Goal: Task Accomplishment & Management: Use online tool/utility

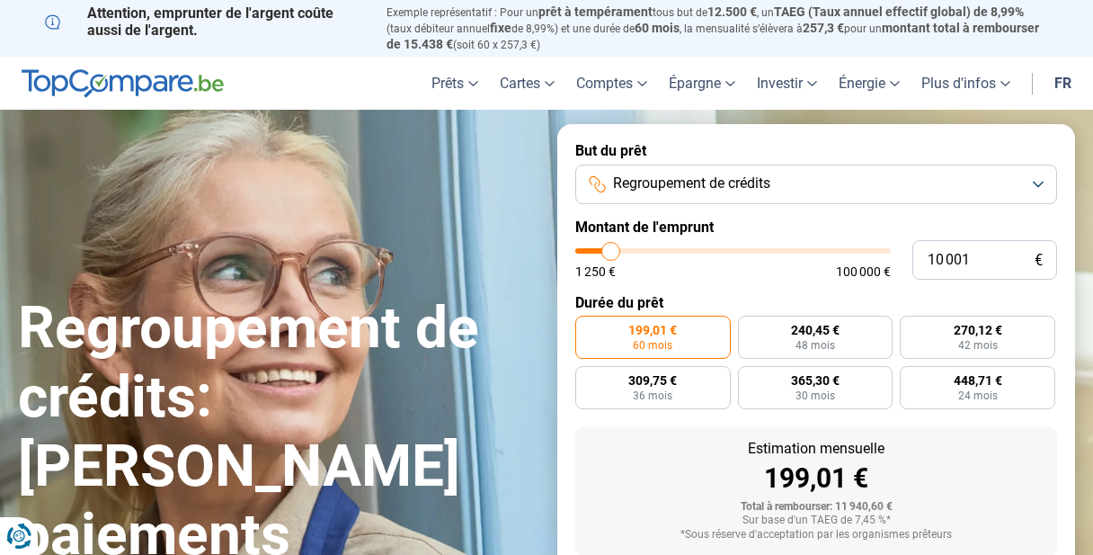
click at [730, 183] on span "Regroupement de crédits" at bounding box center [691, 184] width 157 height 20
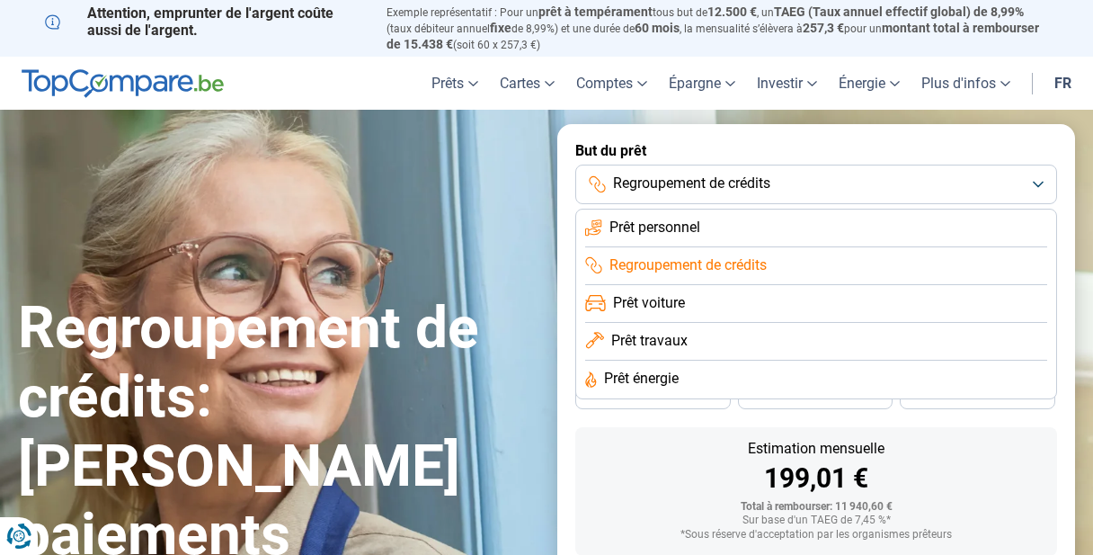
click at [716, 259] on span "Regroupement de crédits" at bounding box center [688, 265] width 157 height 20
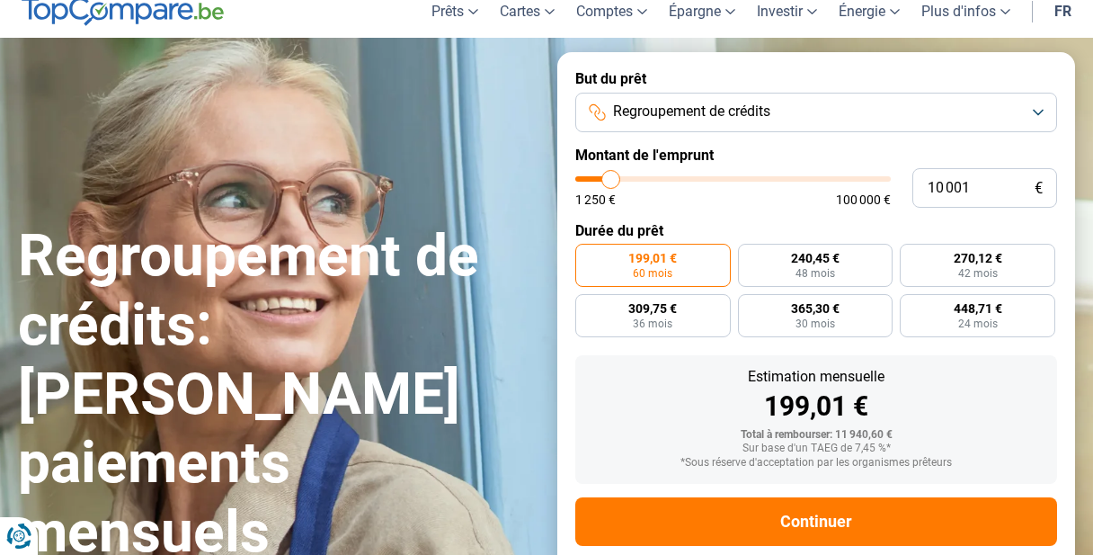
scroll to position [85, 0]
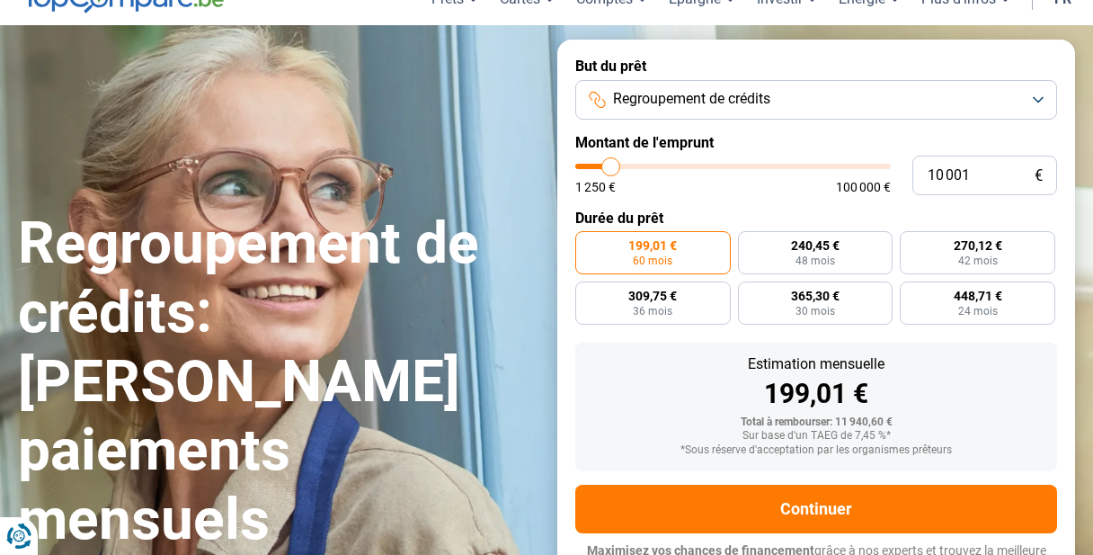
type input "10 500"
type input "10500"
type input "11 750"
type input "11750"
type input "15 250"
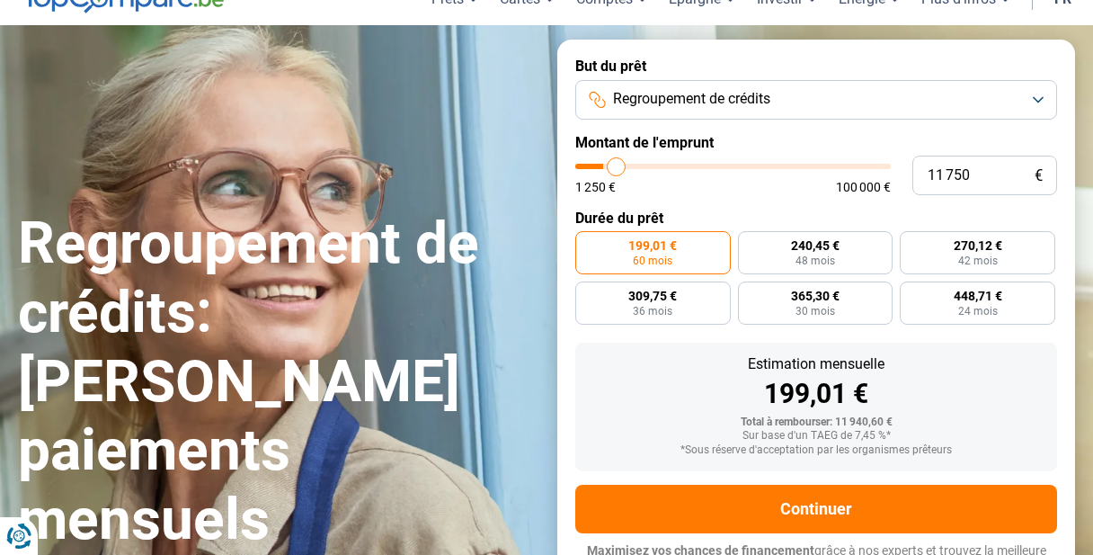
type input "15250"
type input "20 250"
type input "20250"
type input "26 750"
type input "26750"
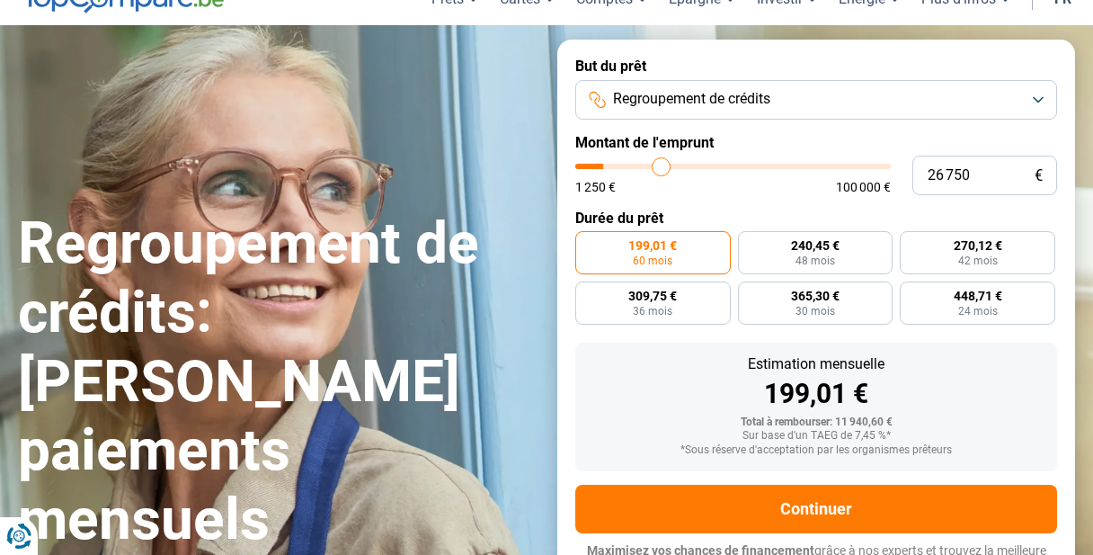
type input "33 750"
type input "33750"
type input "40 250"
type input "40250"
type input "45 250"
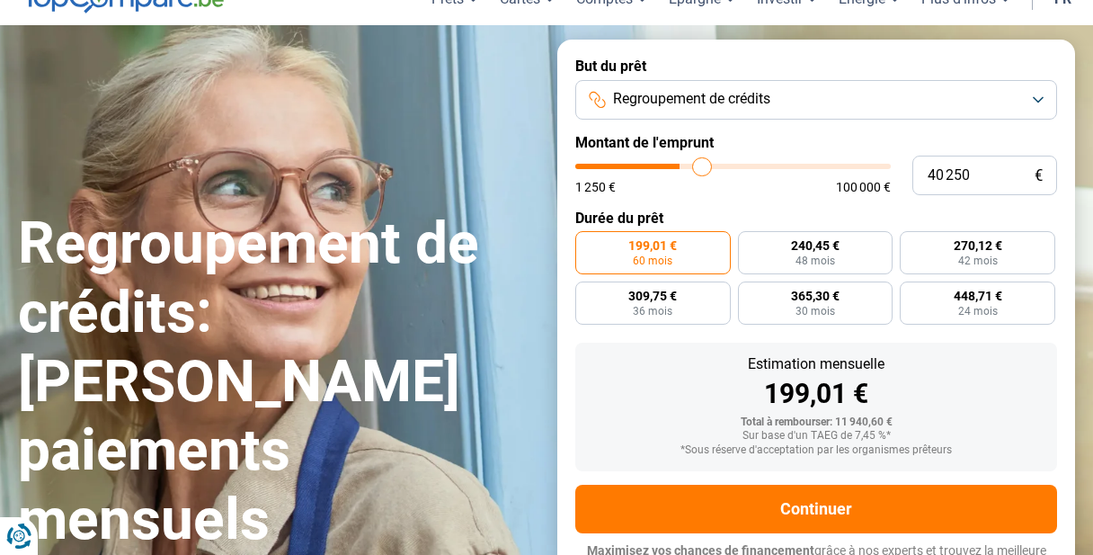
type input "45250"
type input "49 750"
type input "49750"
type input "54 250"
type input "54250"
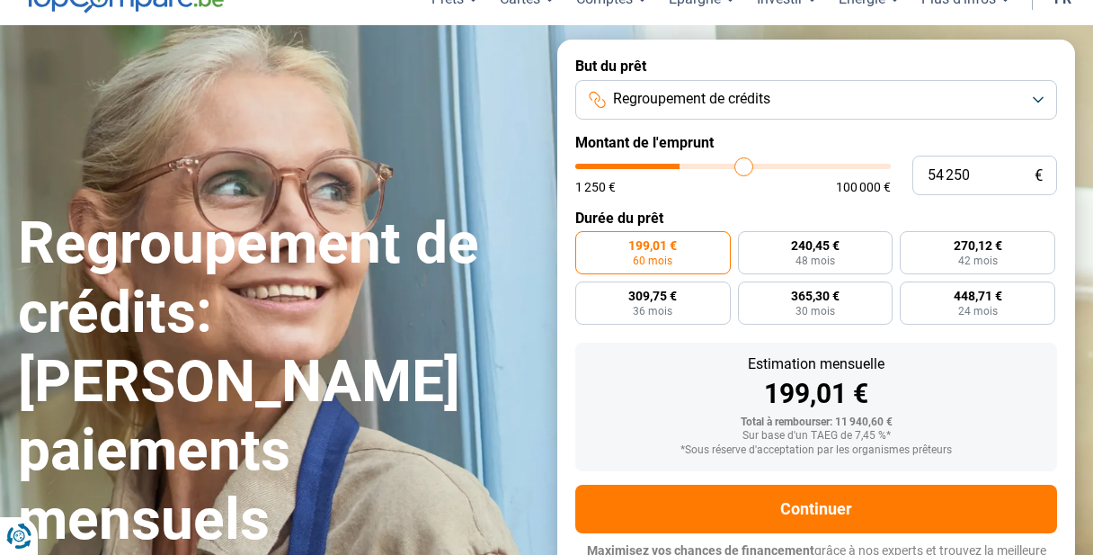
type input "58 000"
type input "58000"
type input "61 250"
type input "61250"
type input "64 000"
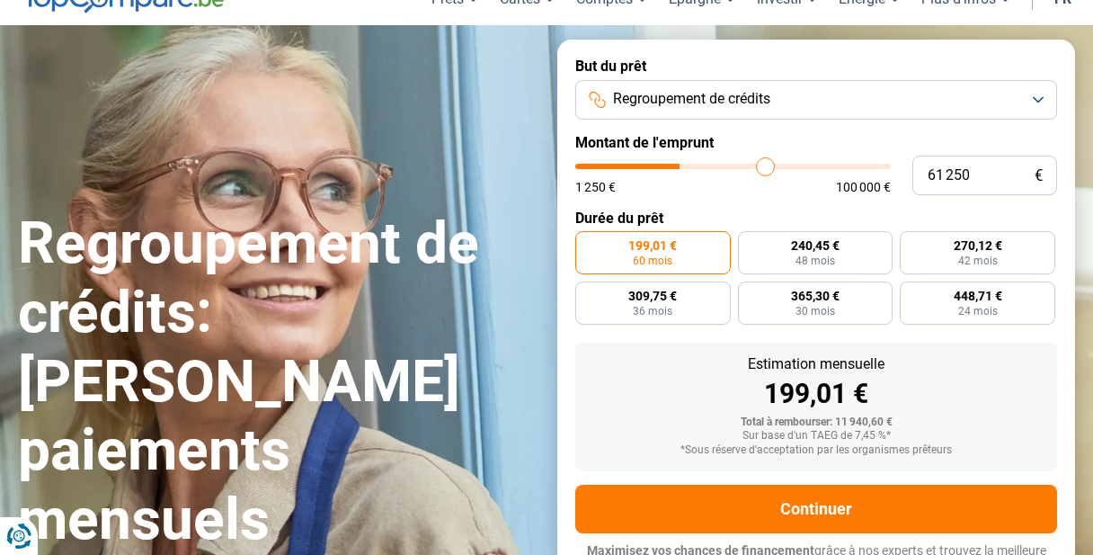
type input "64000"
type input "66 500"
type input "66500"
type input "68 250"
type input "68250"
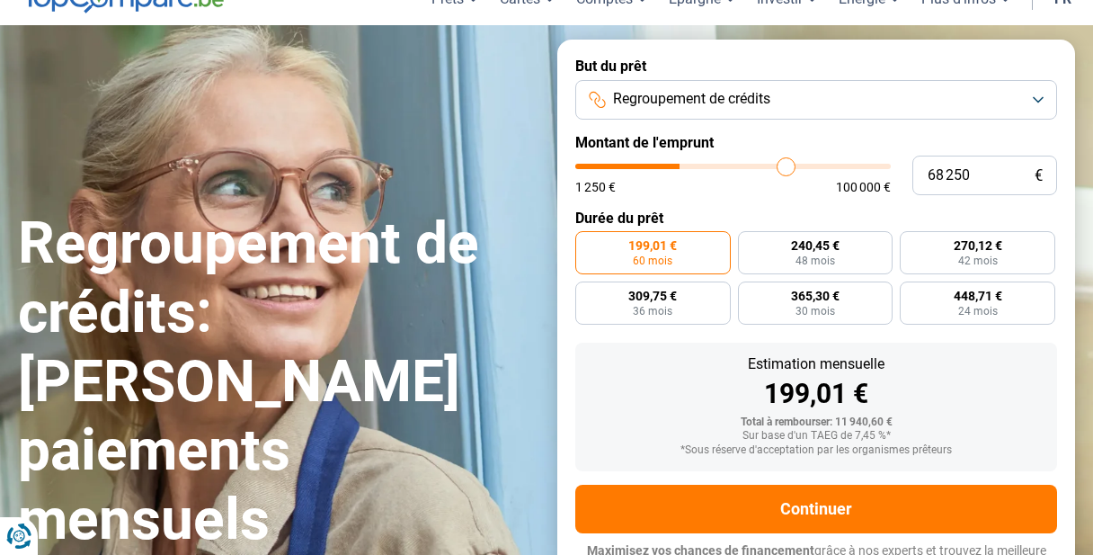
type input "70 000"
type input "70000"
type input "71 750"
type input "71750"
type input "73 250"
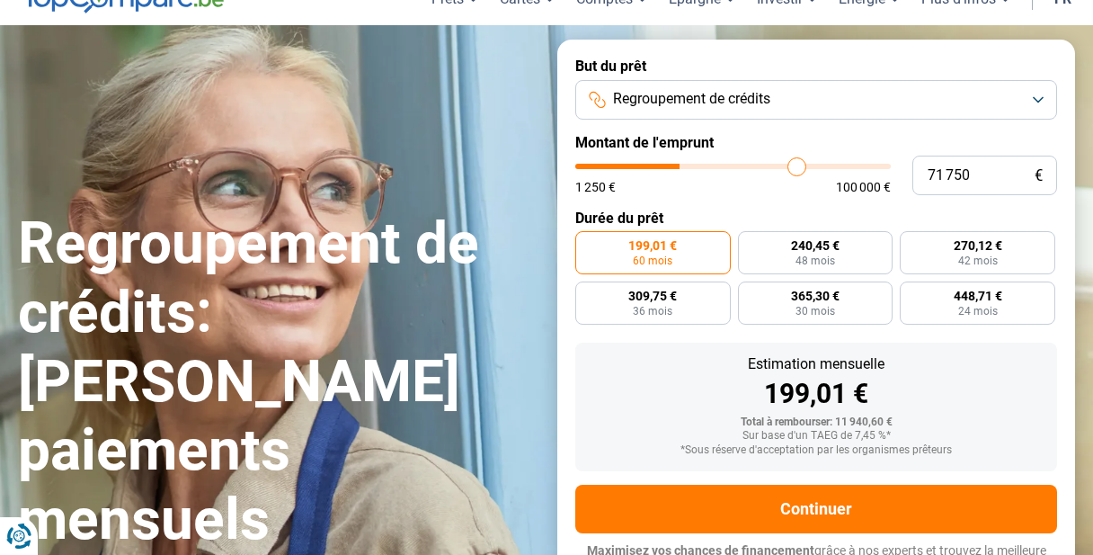
type input "73250"
type input "75 000"
type input "75000"
type input "76 500"
type input "76500"
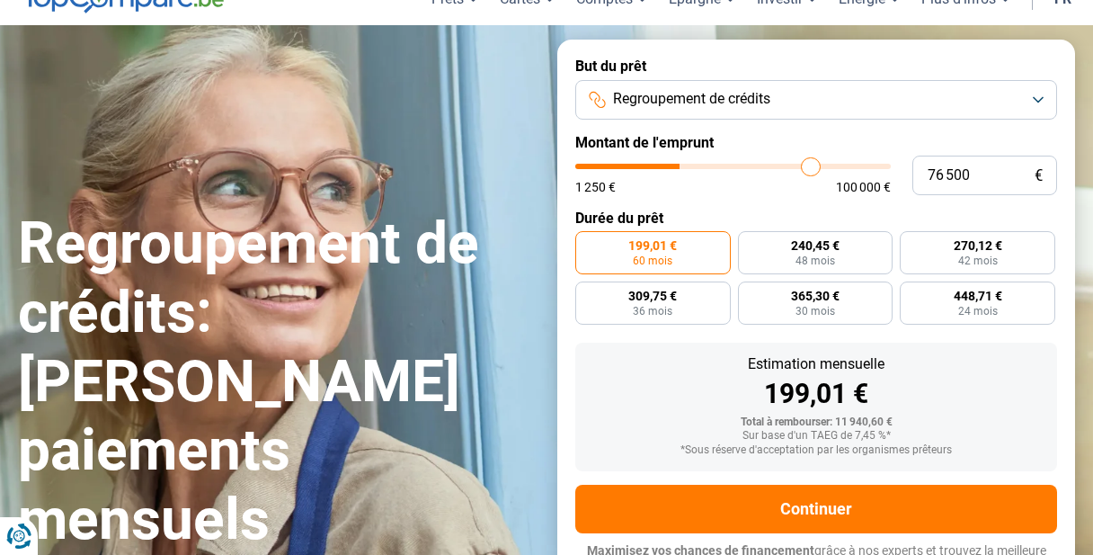
type input "77 750"
type input "77750"
type input "78 750"
type input "78750"
type input "79 500"
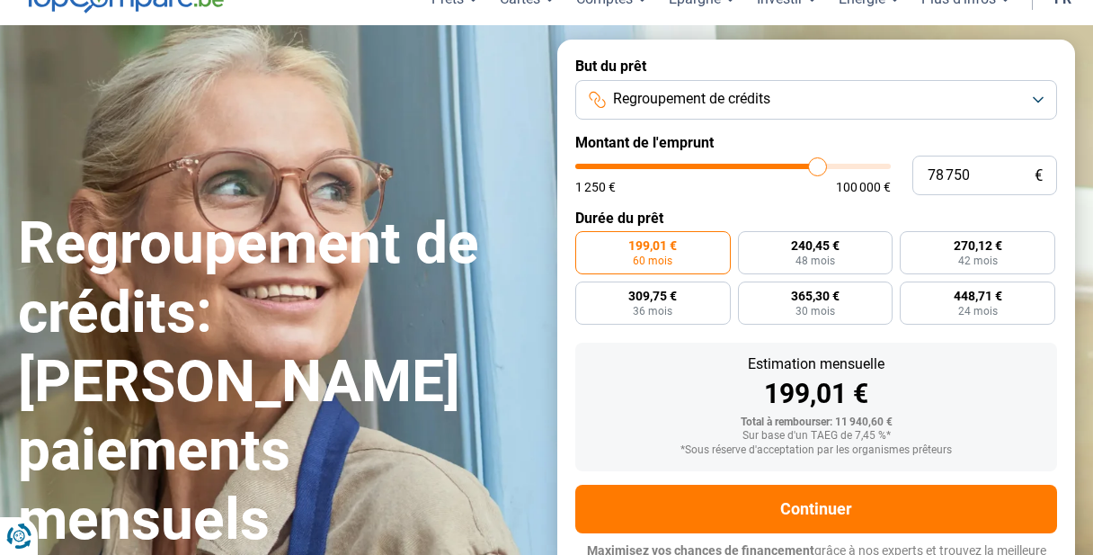
type input "79500"
type input "80 000"
type input "80000"
type input "80 250"
type input "80250"
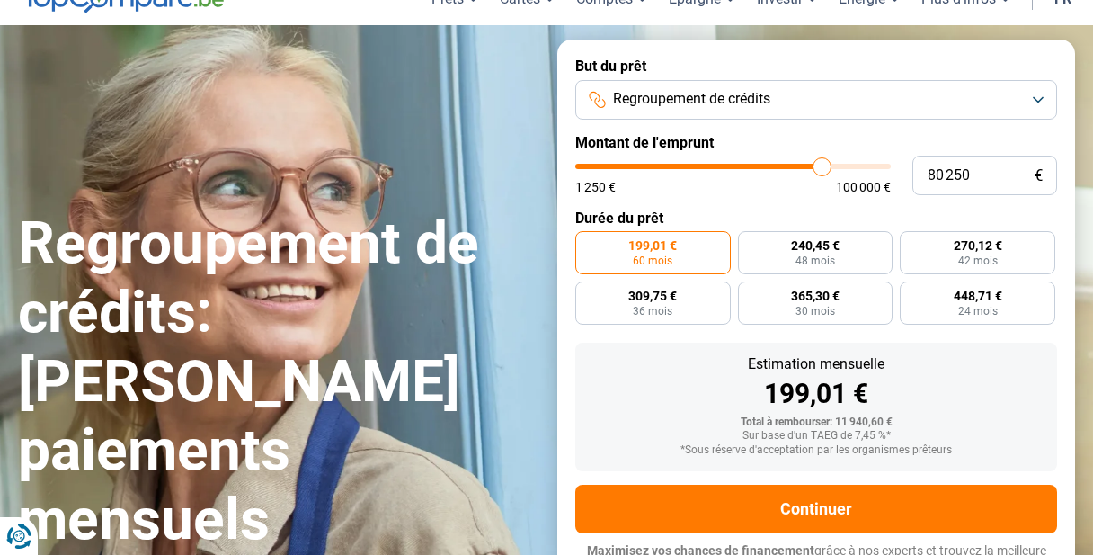
type input "80 500"
type input "80500"
type input "80 750"
type input "80750"
type input "81 000"
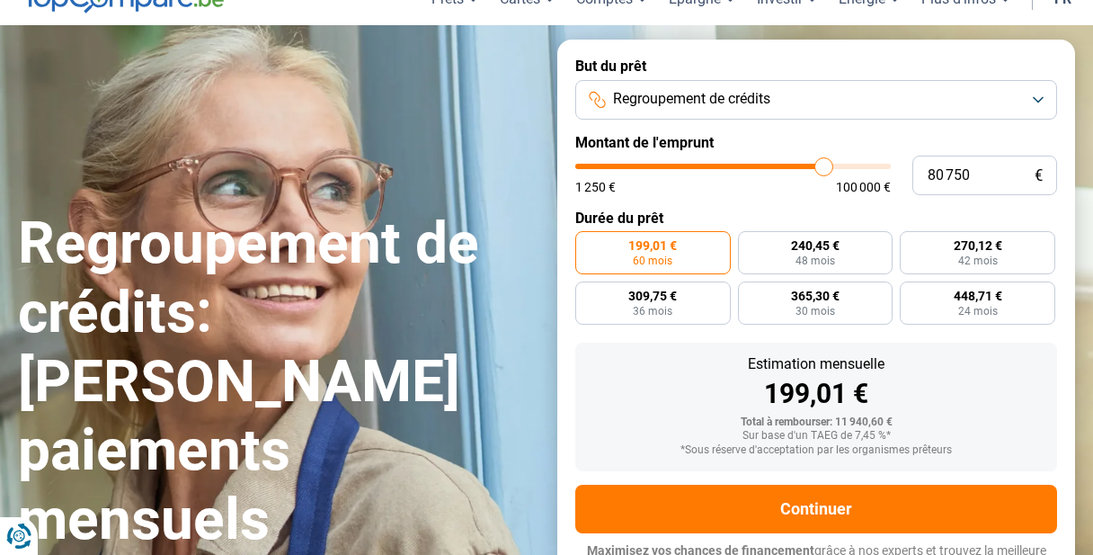
type input "81000"
type input "81 500"
type input "81500"
type input "82 250"
type input "82250"
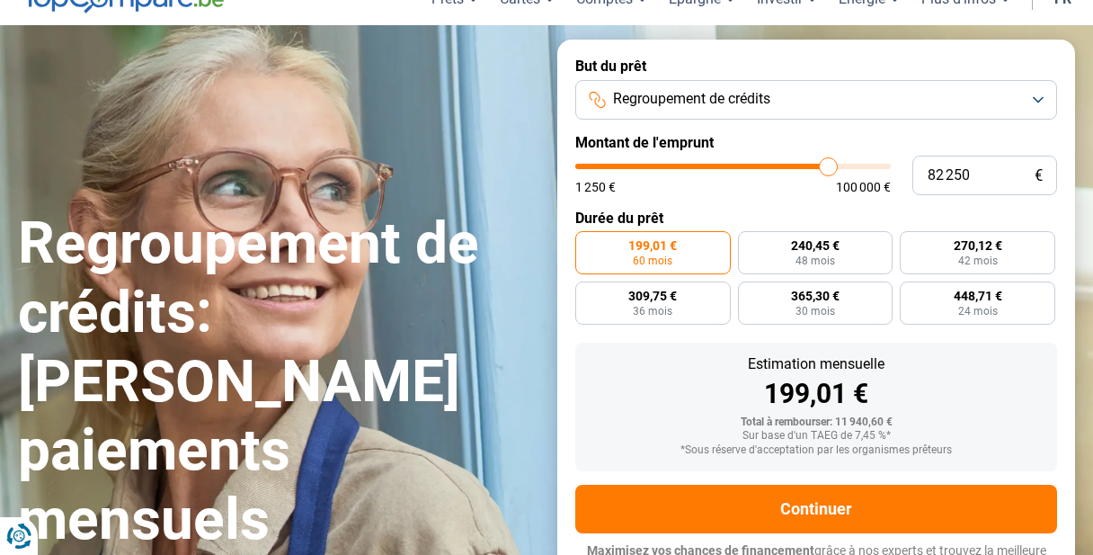
type input "83 000"
type input "83000"
type input "83 500"
type input "83500"
type input "84 000"
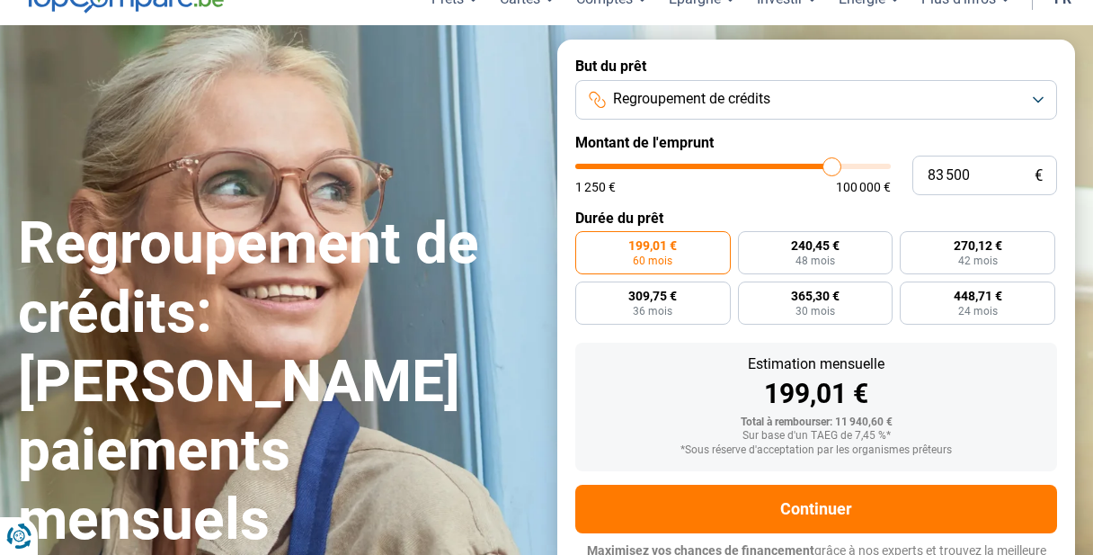
type input "84000"
type input "84 250"
type input "84250"
type input "84 500"
type input "84500"
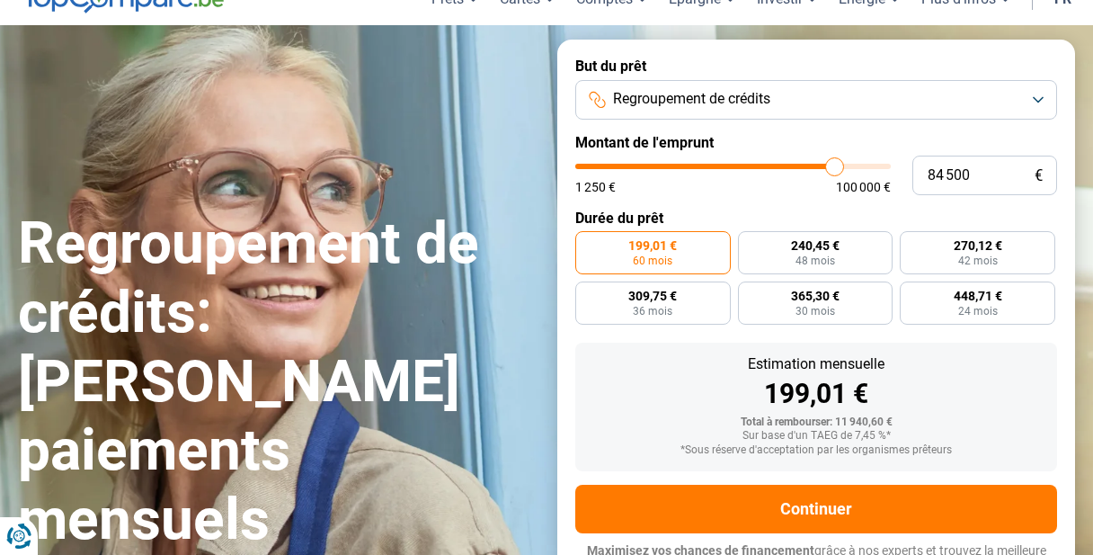
type input "84 750"
type input "84750"
type input "85 000"
type input "85000"
type input "85 250"
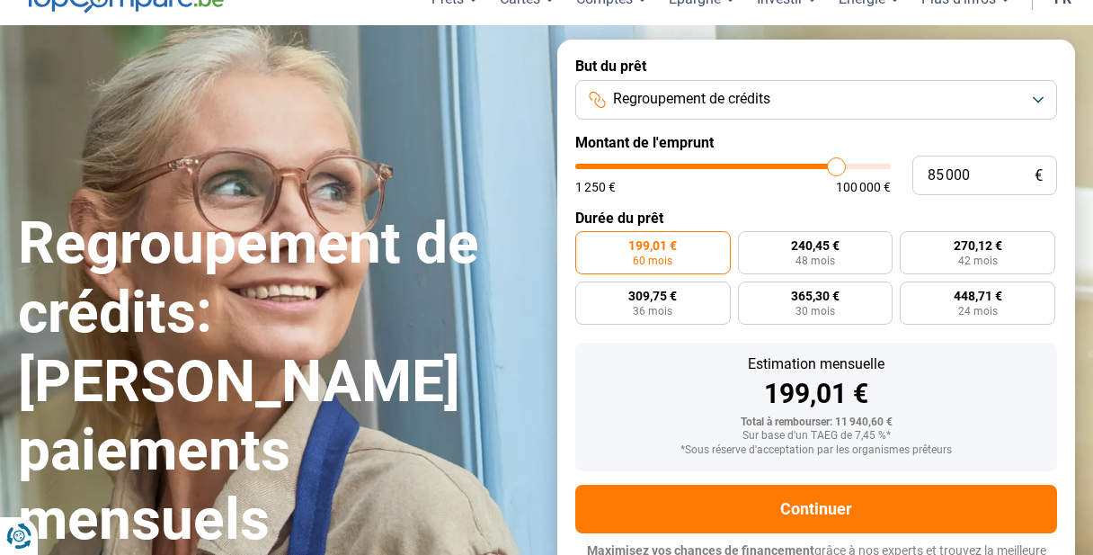
type input "85250"
type input "85 750"
type input "85750"
type input "86 000"
type input "86000"
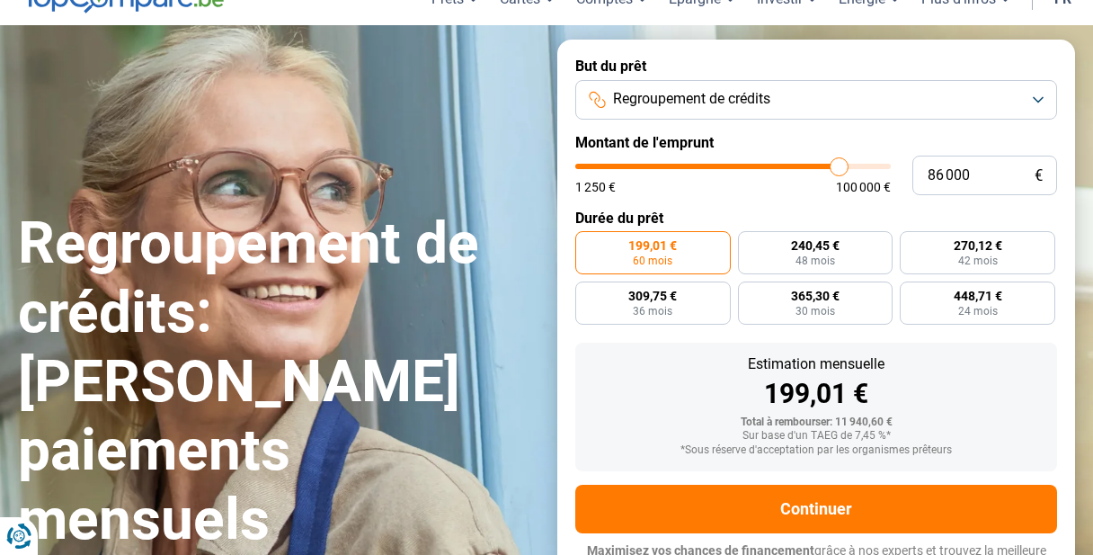
type input "86 250"
type input "86250"
type input "86 500"
type input "86500"
type input "86 750"
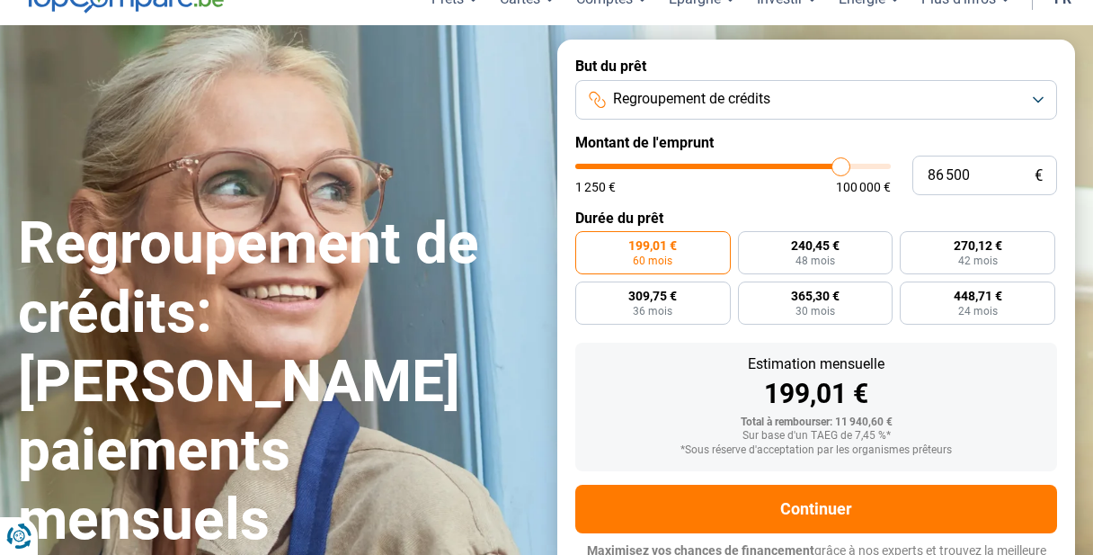
type input "86750"
type input "87 000"
type input "87000"
type input "86 750"
type input "86750"
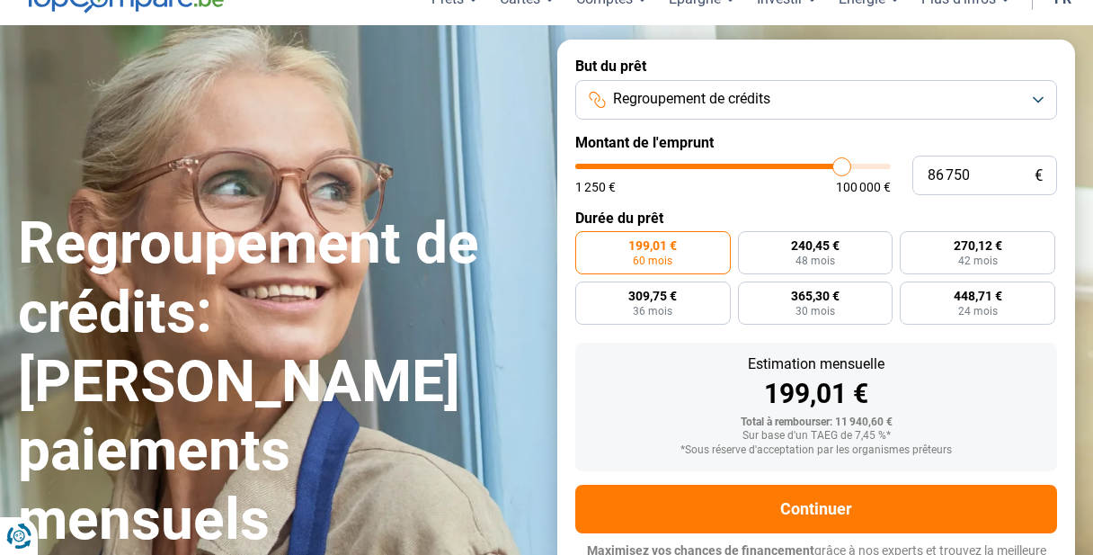
type input "86 000"
type input "86000"
type input "84 250"
type input "84250"
type input "80 750"
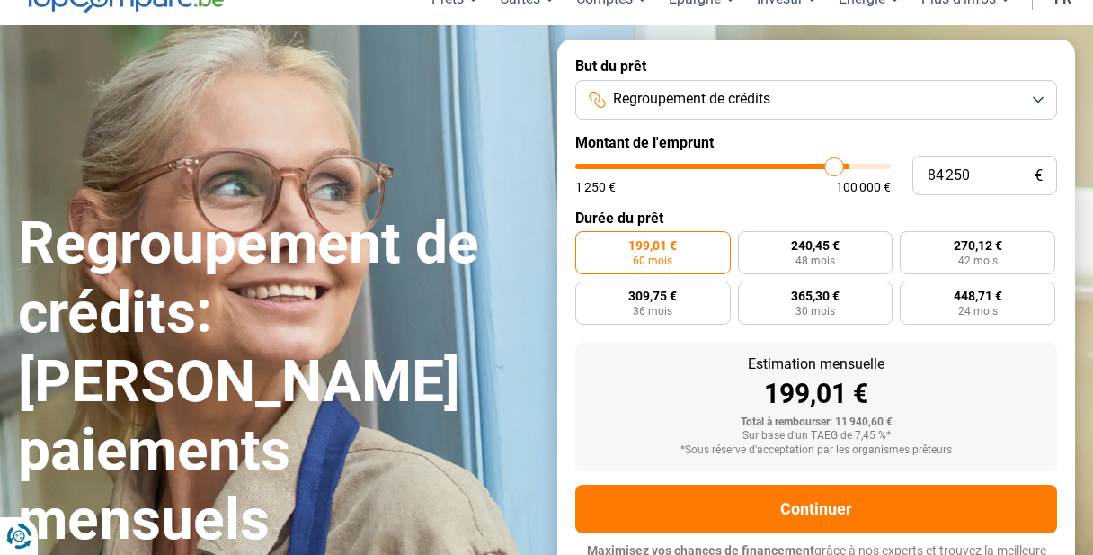
type input "80750"
type input "75 750"
type input "75750"
type input "68 750"
type input "68750"
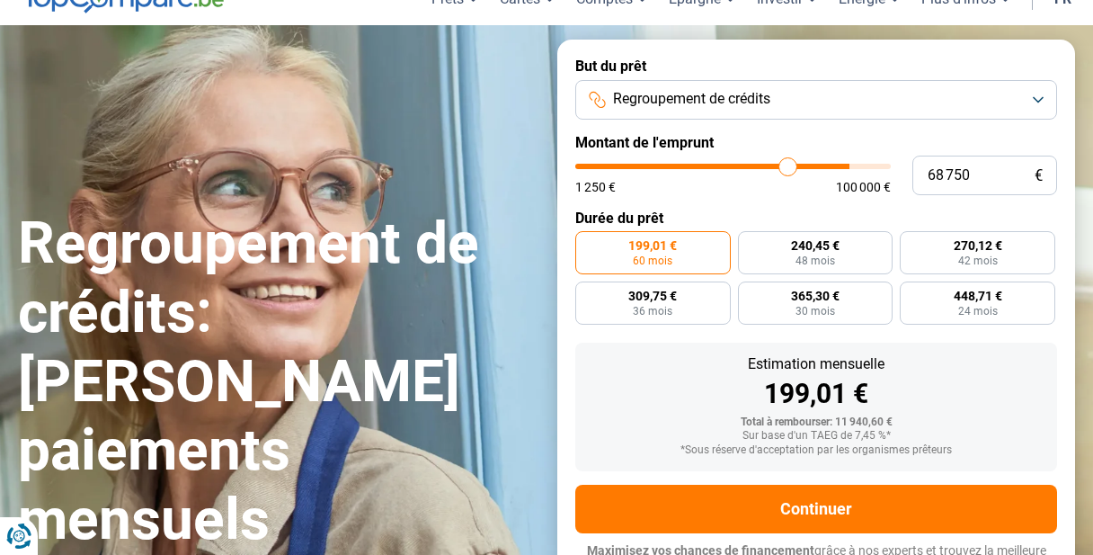
type input "59 750"
type input "59750"
type input "47 000"
type input "47000"
type input "33 000"
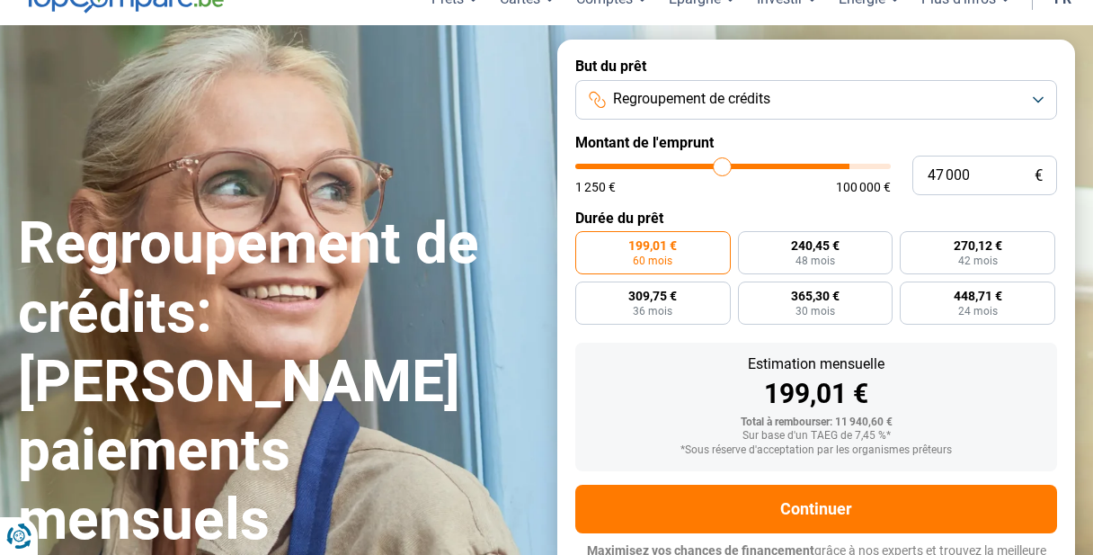
type input "33000"
type input "19 000"
type input "19000"
type input "7 000"
type input "7000"
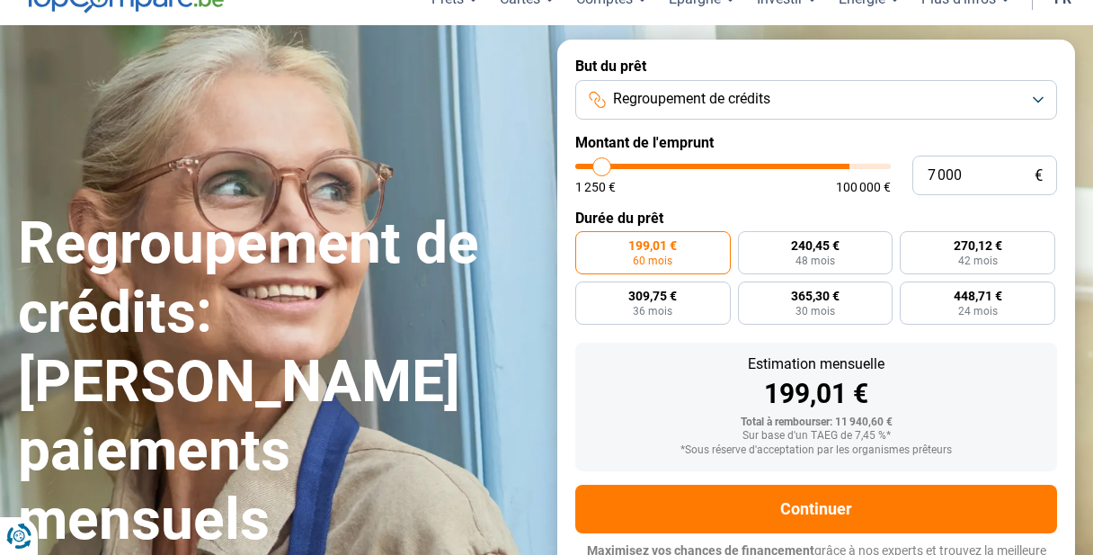
type input "1 250"
drag, startPoint x: 617, startPoint y: 170, endPoint x: 568, endPoint y: 139, distance: 57.4
type input "1250"
click at [575, 164] on input "range" at bounding box center [733, 166] width 316 height 5
radio input "true"
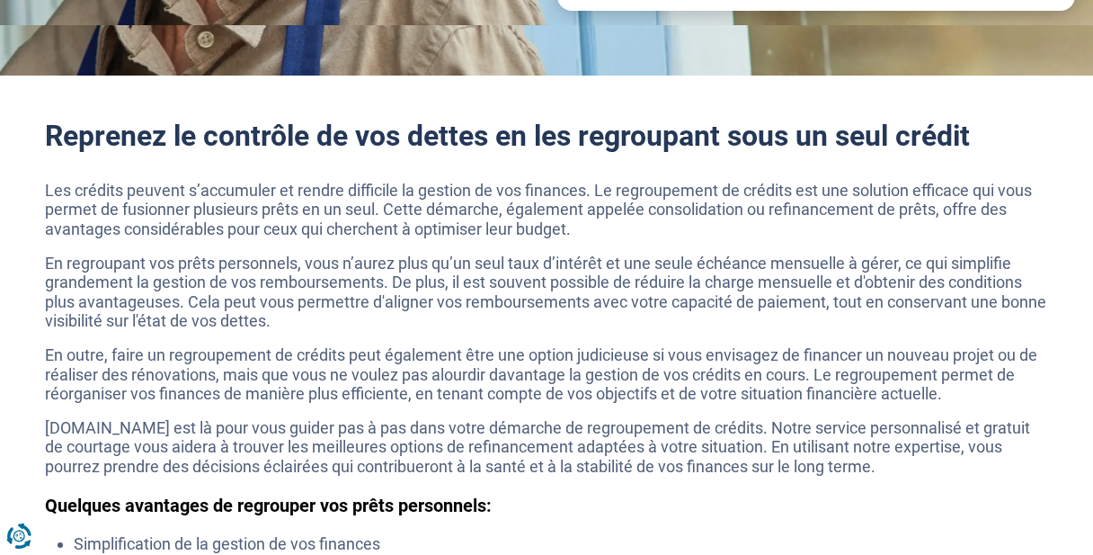
scroll to position [0, 0]
